Goal: Task Accomplishment & Management: Use online tool/utility

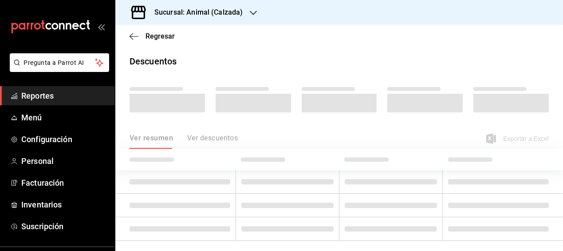
drag, startPoint x: 0, startPoint y: 0, endPoint x: 284, endPoint y: 87, distance: 296.8
click at [284, 87] on div at bounding box center [253, 99] width 75 height 27
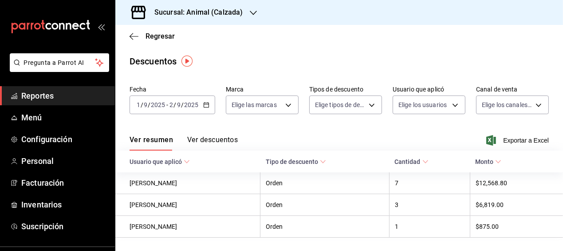
click at [204, 103] on icon "button" at bounding box center [206, 105] width 6 height 6
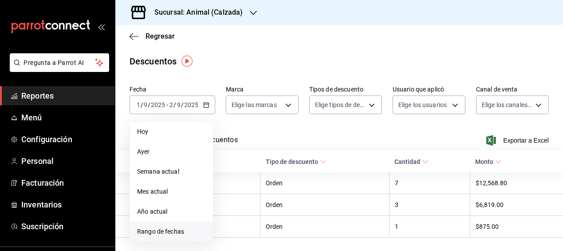
click at [166, 229] on span "Rango de fechas" at bounding box center [171, 231] width 69 height 9
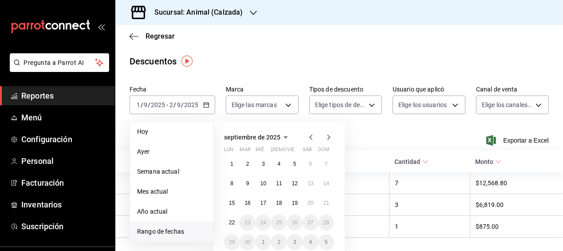
click at [183, 230] on span "Rango de fechas" at bounding box center [171, 231] width 69 height 9
click at [326, 203] on abbr "21" at bounding box center [327, 203] width 6 height 6
click at [232, 221] on abbr "22" at bounding box center [232, 222] width 6 height 6
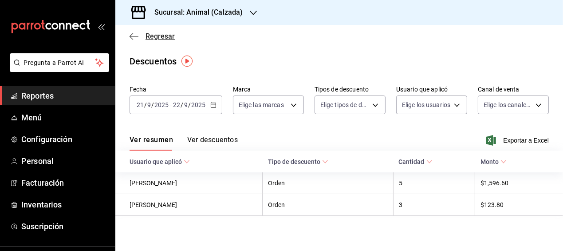
click at [135, 34] on icon "button" at bounding box center [134, 36] width 9 height 8
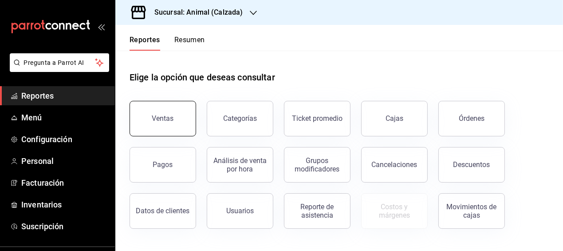
click at [177, 127] on button "Ventas" at bounding box center [163, 119] width 67 height 36
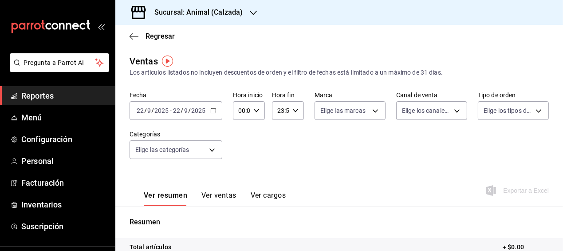
click at [213, 111] on icon "button" at bounding box center [213, 110] width 6 height 6
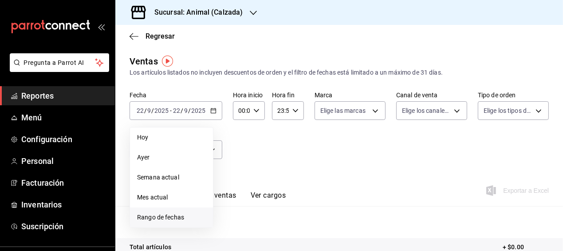
click at [175, 217] on span "Rango de fechas" at bounding box center [171, 217] width 69 height 9
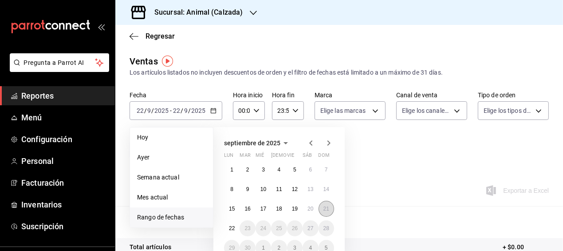
click at [323, 203] on button "21" at bounding box center [327, 209] width 16 height 16
click at [235, 230] on button "22" at bounding box center [232, 228] width 16 height 16
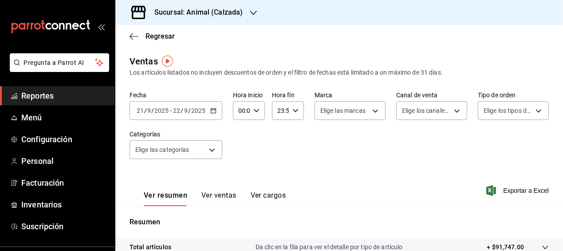
click at [255, 109] on icon "button" at bounding box center [257, 110] width 6 height 6
click at [239, 146] on span "05" at bounding box center [239, 148] width 1 height 7
type input "05:00"
click at [255, 135] on span "00" at bounding box center [255, 133] width 1 height 7
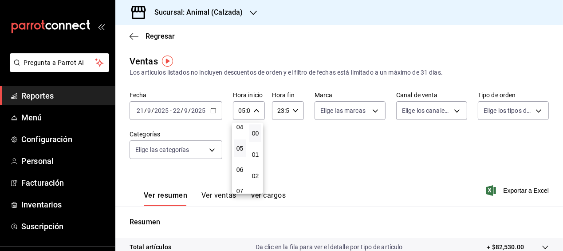
click at [293, 109] on div at bounding box center [281, 125] width 563 height 251
click at [293, 109] on icon "button" at bounding box center [296, 110] width 6 height 6
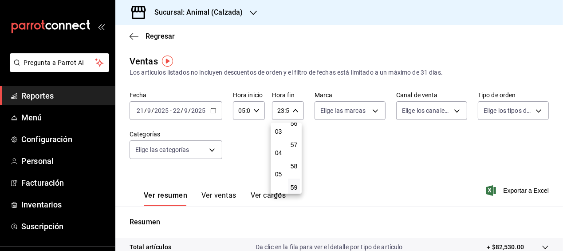
scroll to position [65, 0]
click at [278, 174] on span "05" at bounding box center [278, 174] width 1 height 7
click at [295, 134] on span "00" at bounding box center [293, 133] width 1 height 7
type input "05:00"
click at [466, 173] on div at bounding box center [281, 125] width 563 height 251
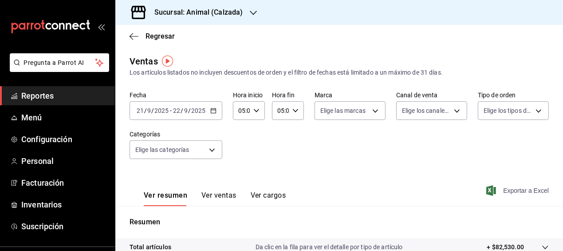
click at [518, 190] on span "Exportar a Excel" at bounding box center [518, 190] width 61 height 11
